Goal: Navigation & Orientation: Find specific page/section

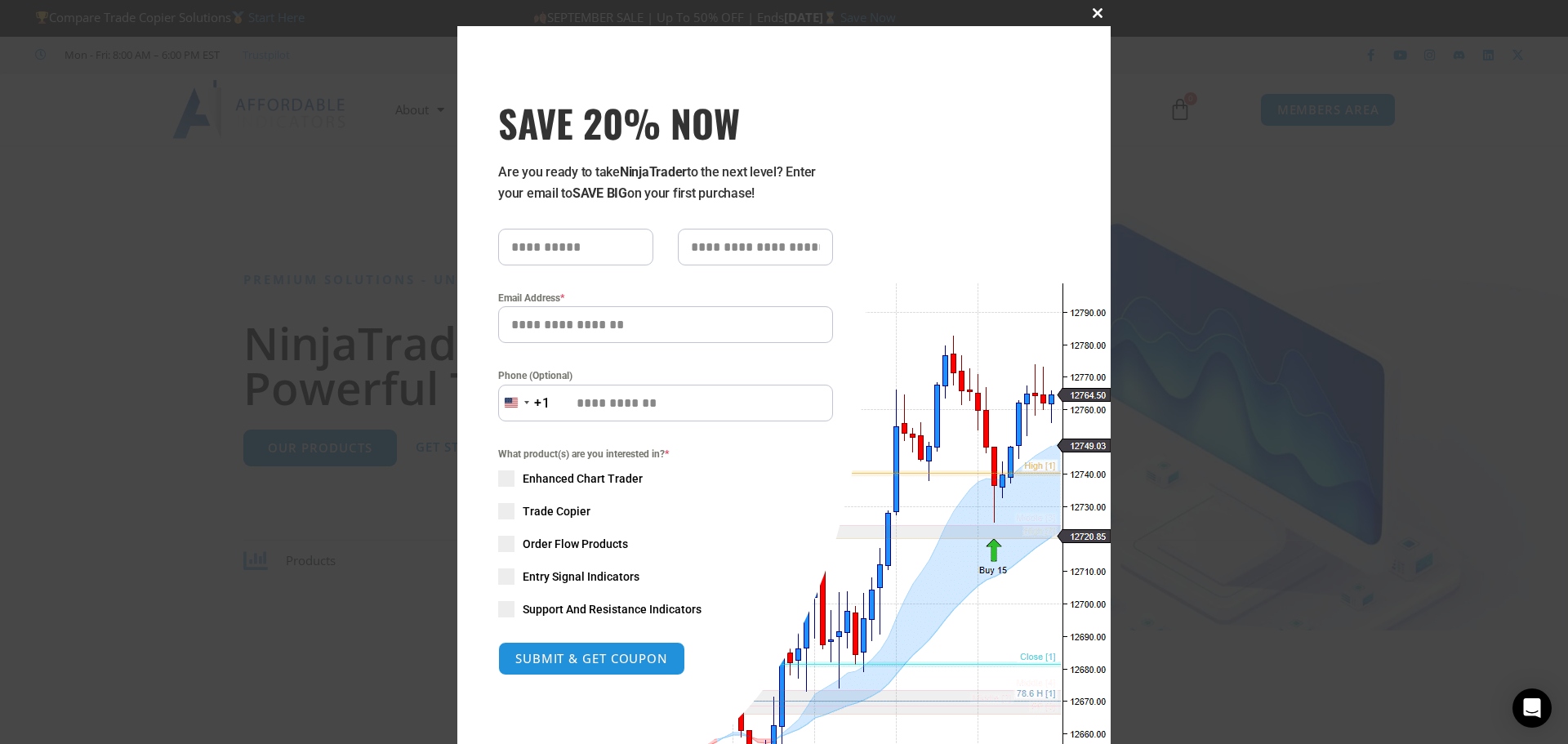
click at [1089, 13] on span "SAVE 20% NOW popup" at bounding box center [1097, 12] width 26 height 10
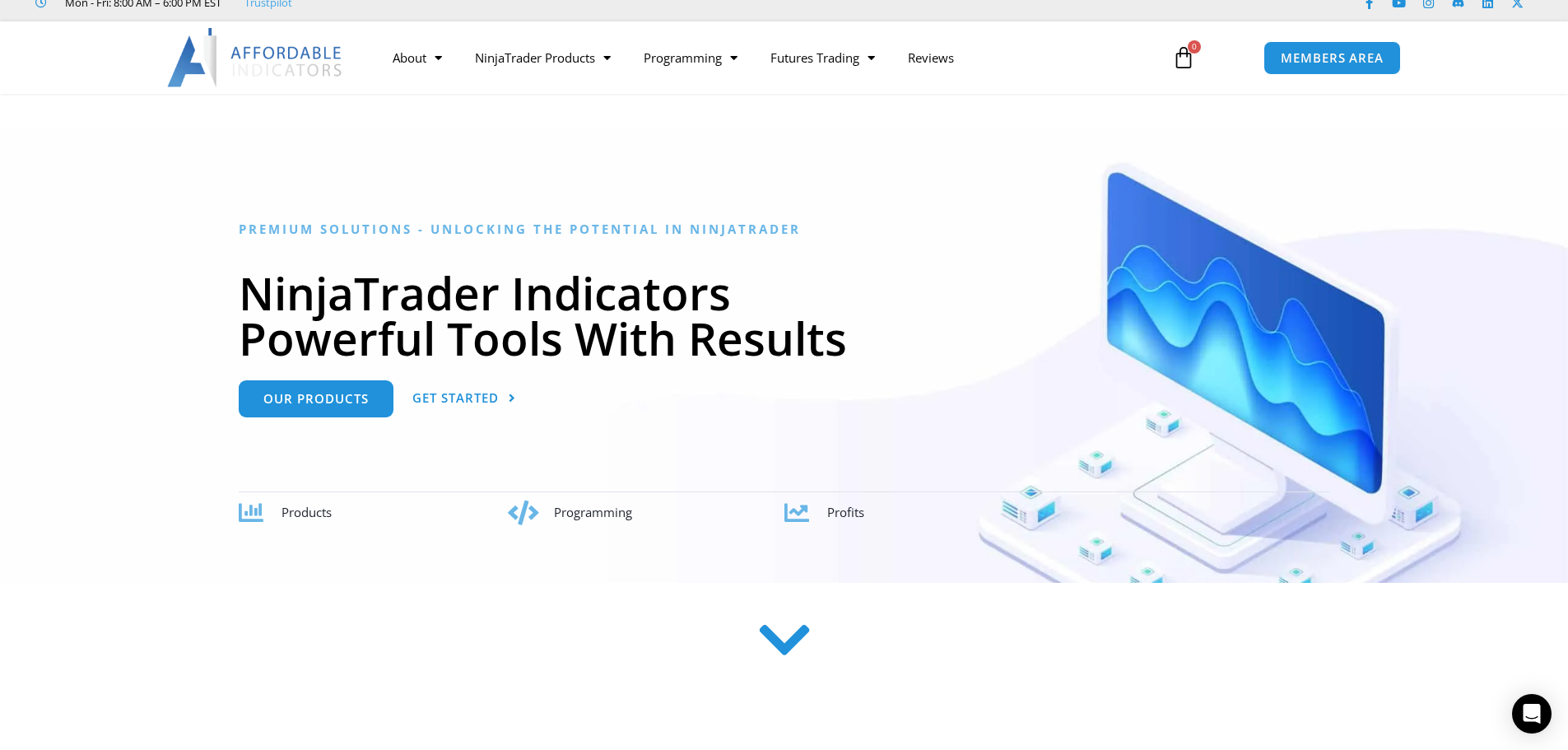
scroll to position [82, 0]
